Goal: Book appointment/travel/reservation

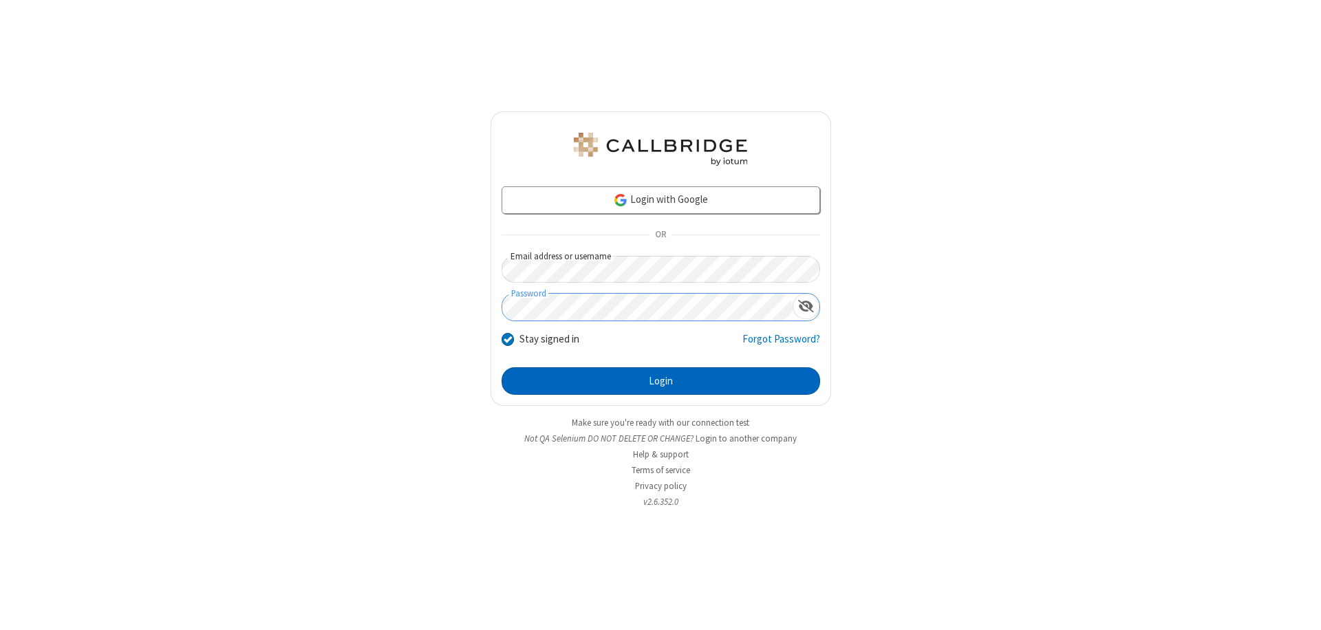
click at [661, 381] on button "Login" at bounding box center [661, 382] width 319 height 28
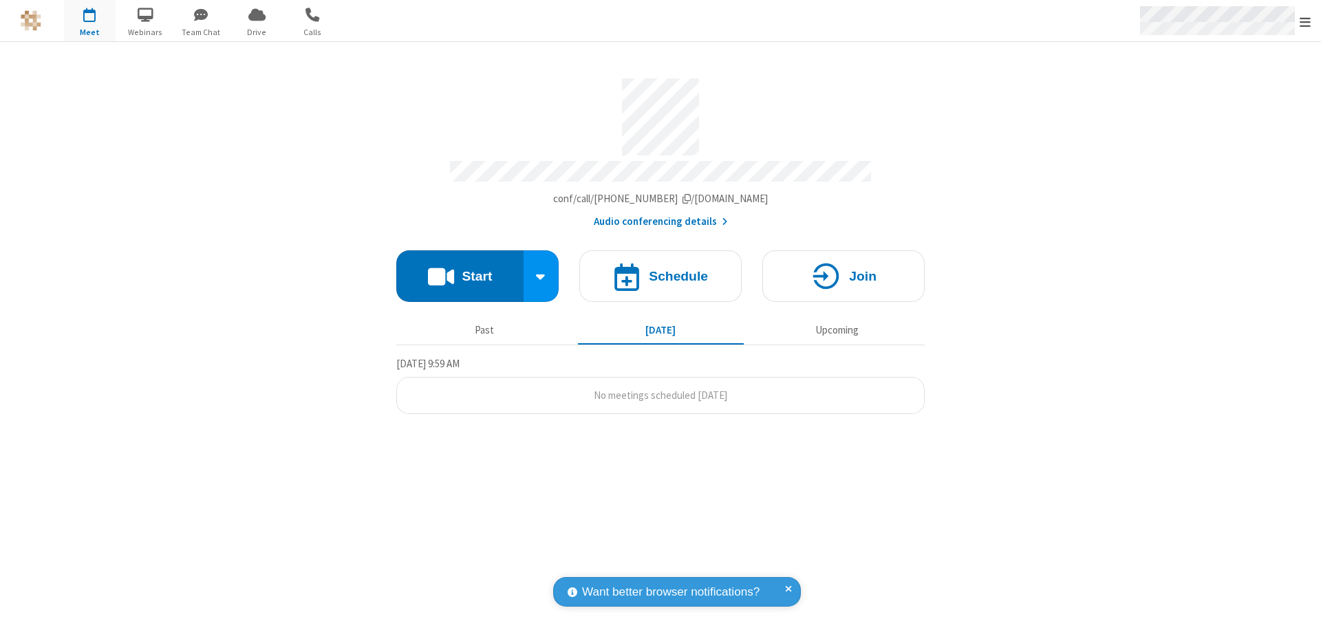
click at [1306, 21] on span "Open menu" at bounding box center [1305, 22] width 11 height 14
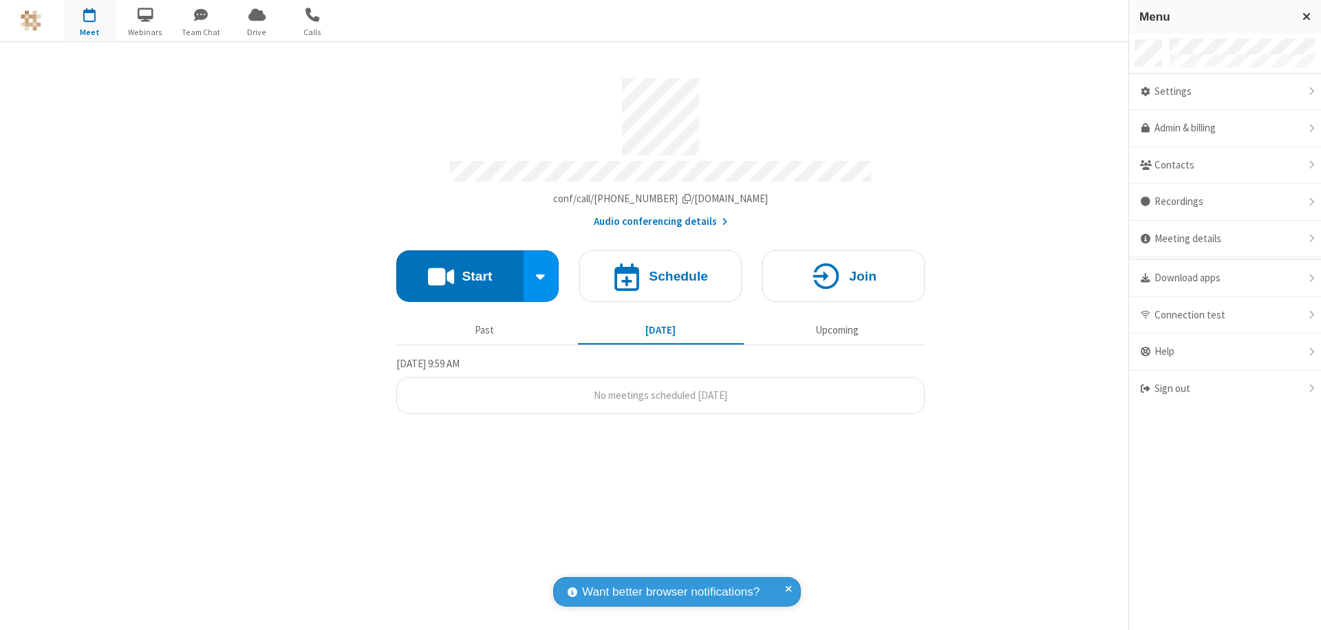
click at [89, 21] on span "button" at bounding box center [90, 14] width 52 height 23
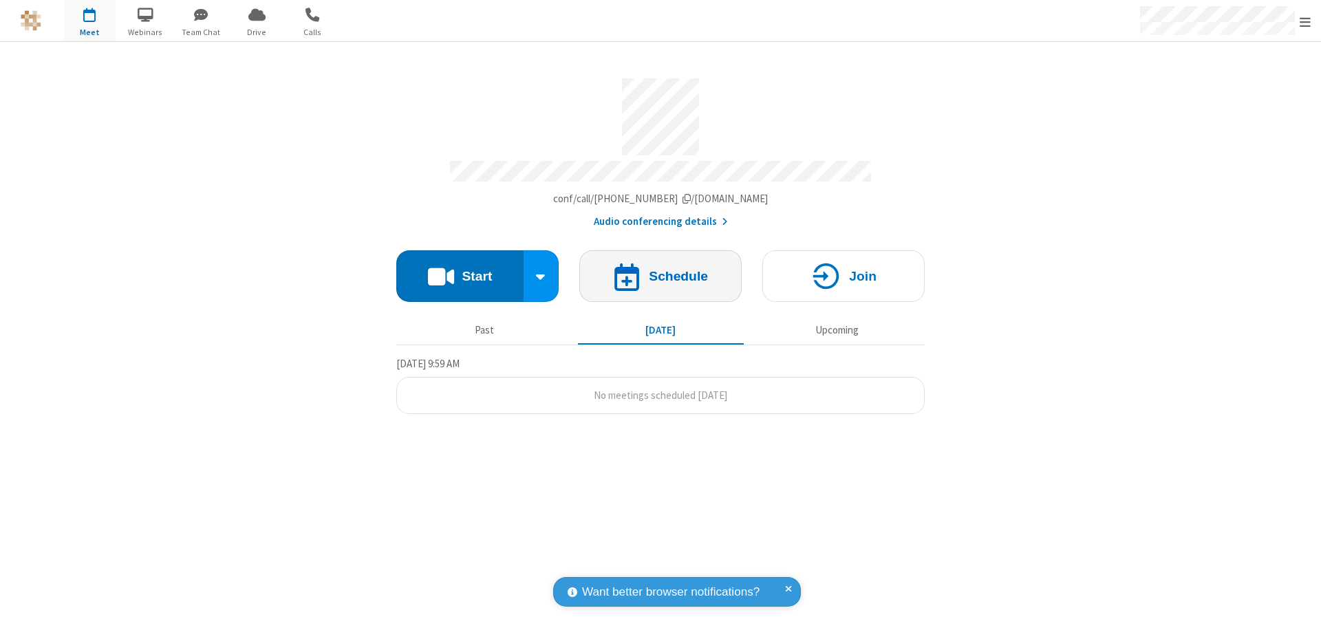
click at [661, 270] on h4 "Schedule" at bounding box center [678, 276] width 59 height 13
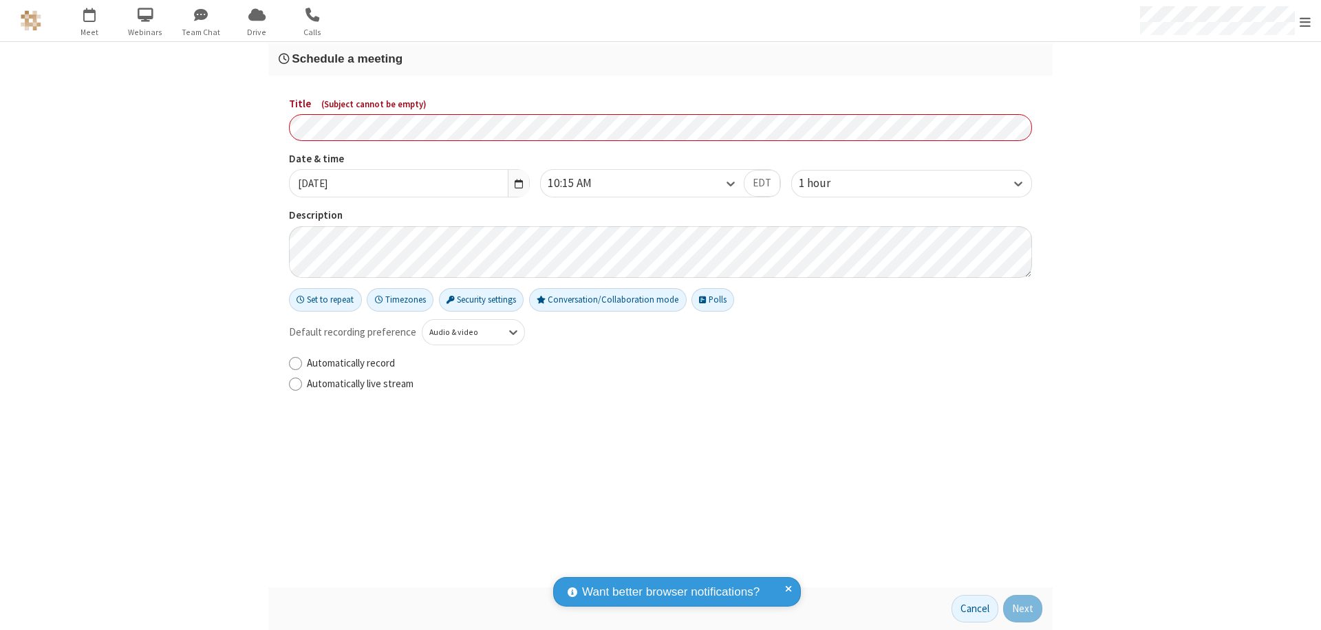
click at [661, 58] on h3 "Schedule a meeting" at bounding box center [661, 58] width 764 height 13
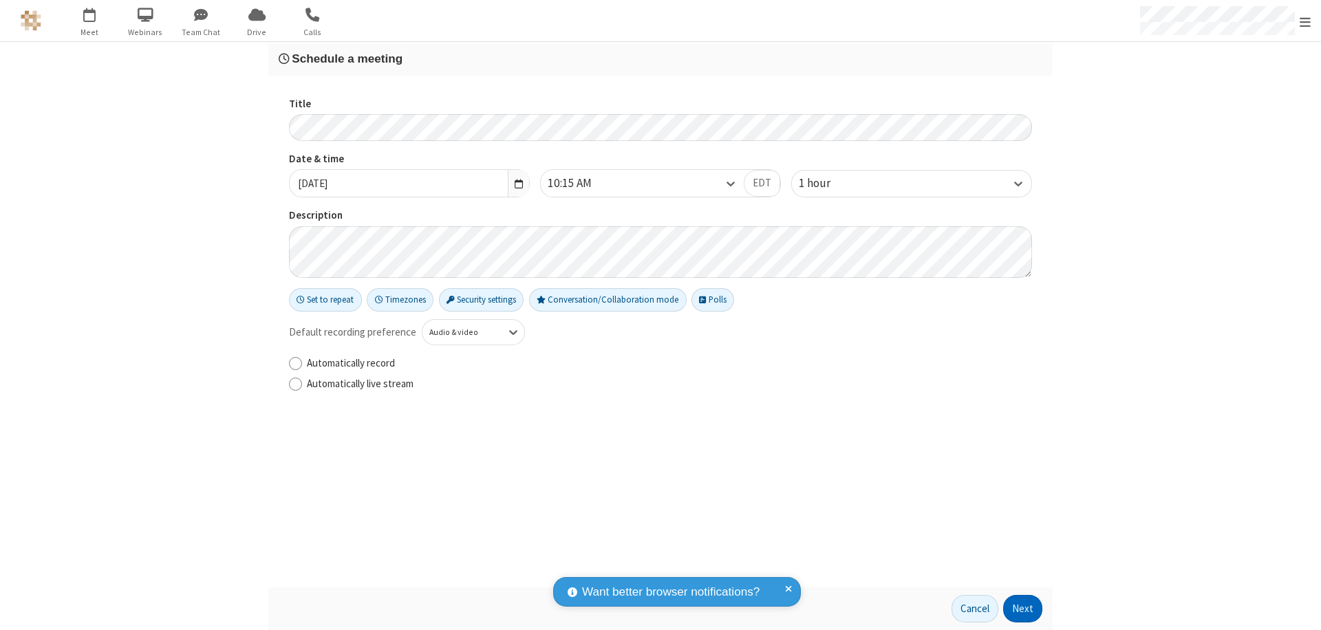
click at [1023, 609] on button "Next" at bounding box center [1022, 609] width 39 height 28
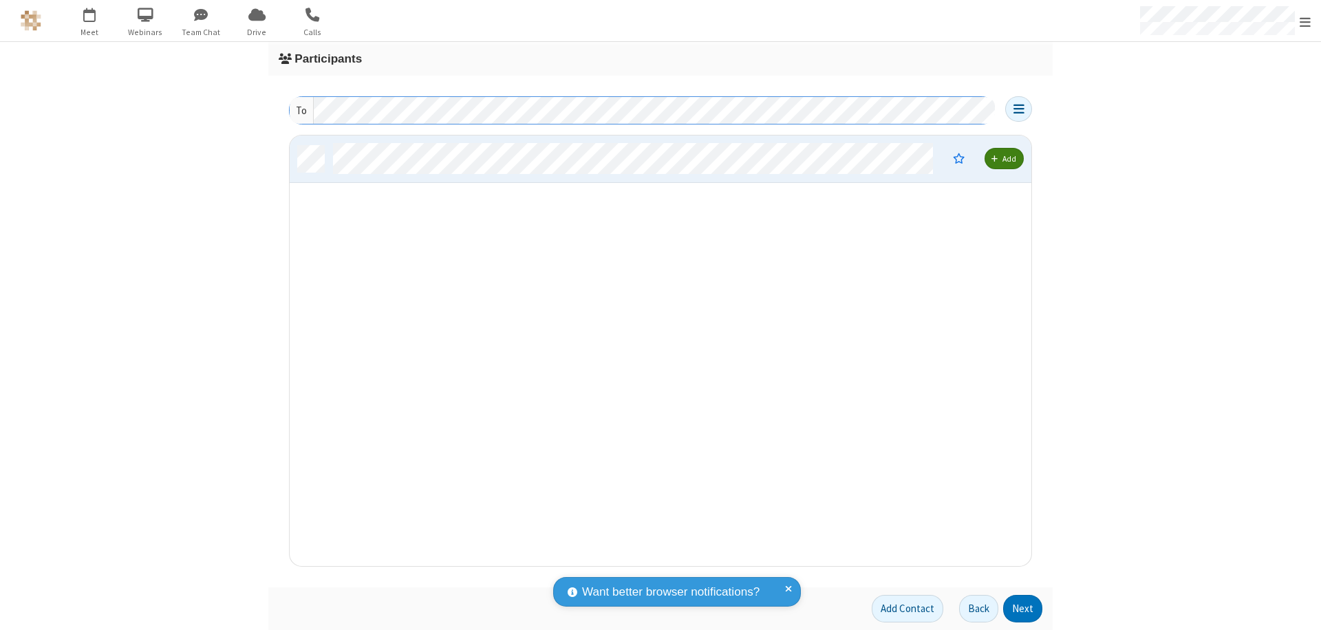
scroll to position [420, 732]
click at [1023, 609] on button "Next" at bounding box center [1022, 609] width 39 height 28
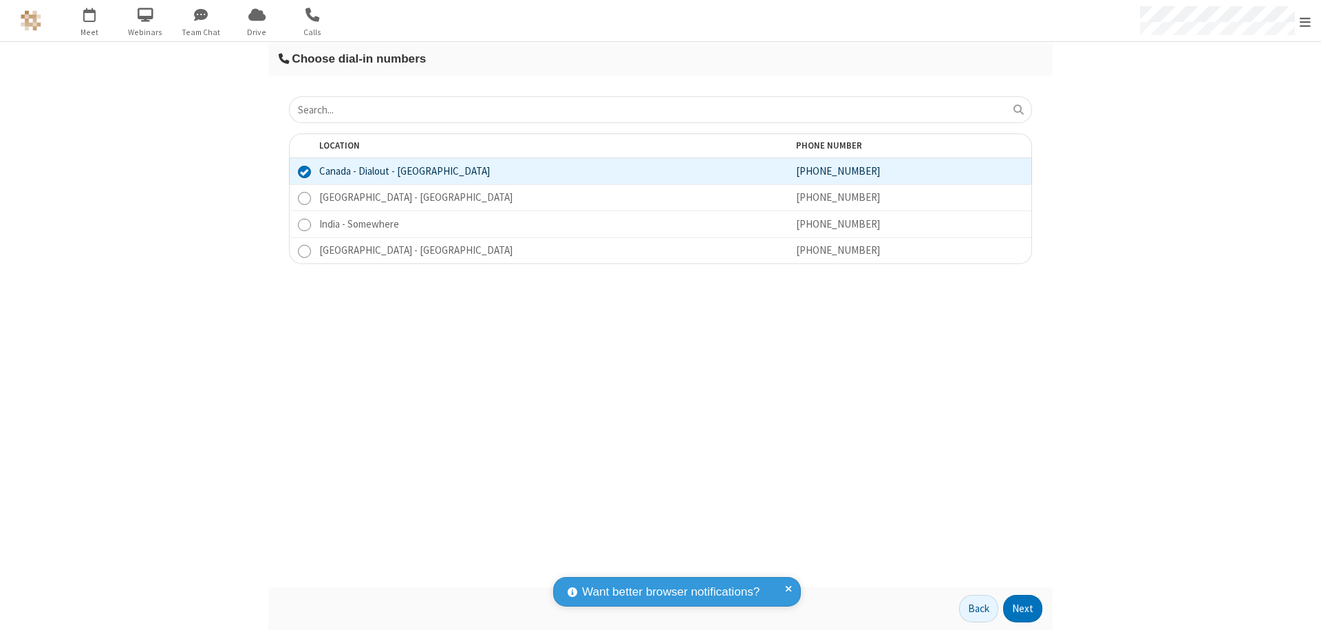
click at [1023, 609] on button "Next" at bounding box center [1022, 609] width 39 height 28
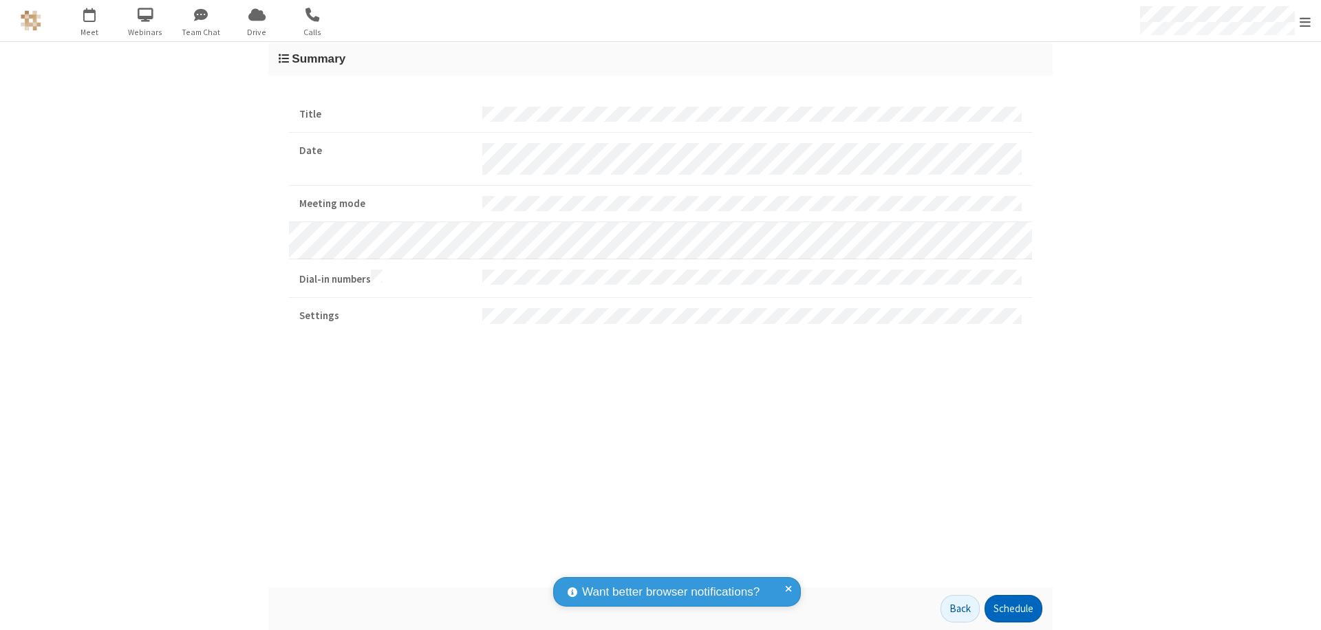
click at [1013, 609] on button "Schedule" at bounding box center [1014, 609] width 58 height 28
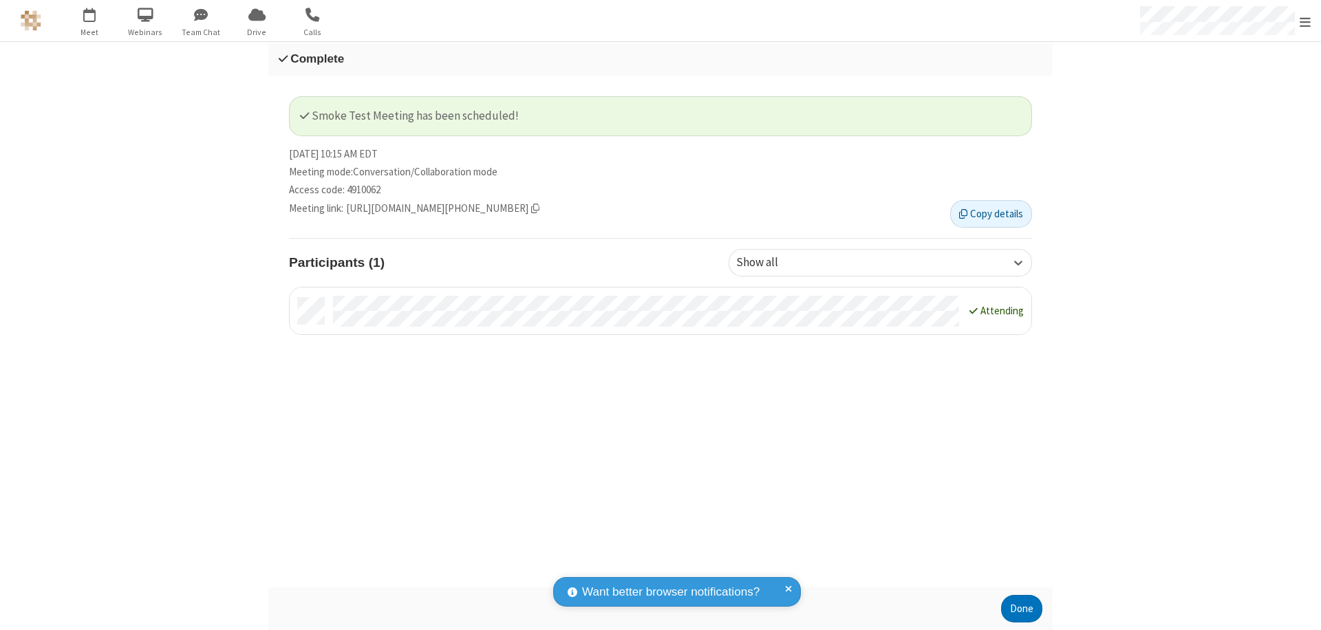
click at [1022, 609] on button "Done" at bounding box center [1021, 609] width 41 height 28
